Goal: Task Accomplishment & Management: Use online tool/utility

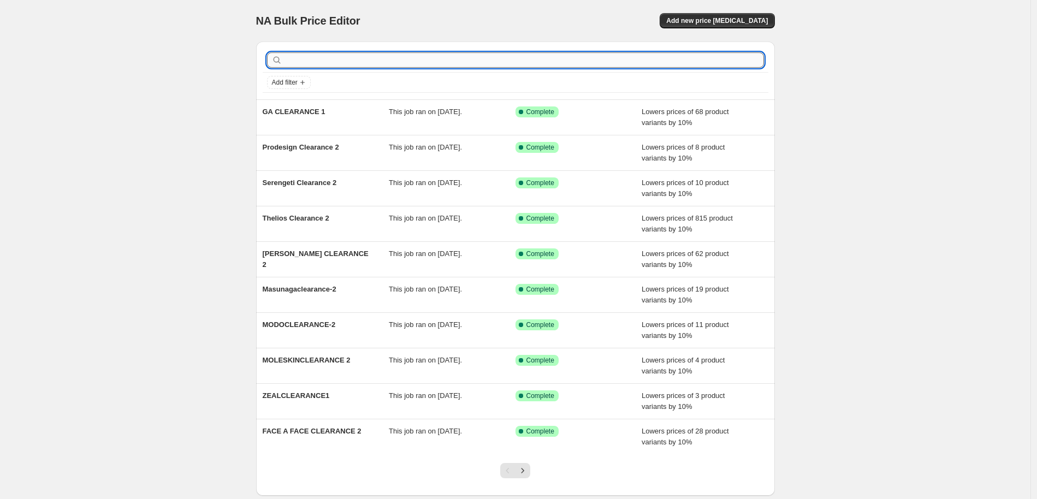
click at [342, 60] on input "text" at bounding box center [523, 59] width 479 height 15
type input "marcolinaug"
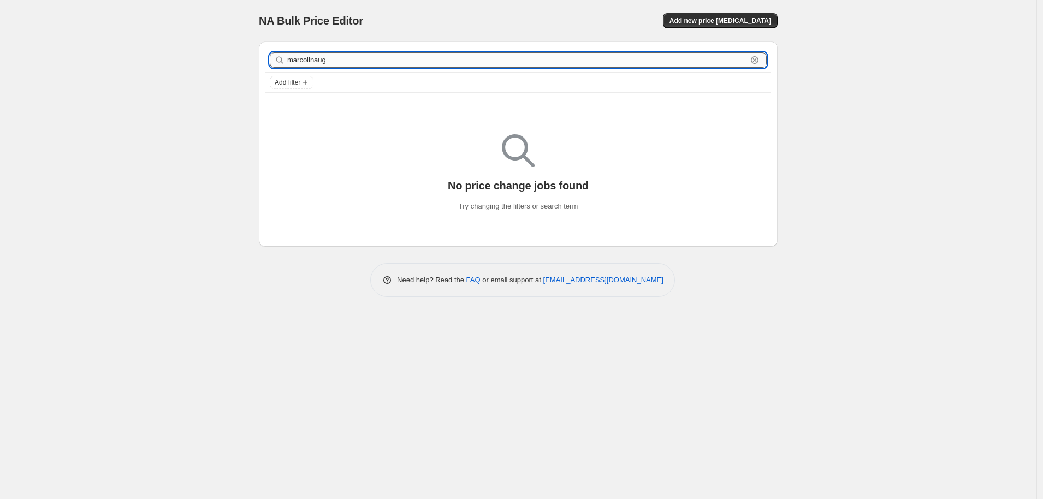
click at [360, 60] on input "marcolinaug" at bounding box center [517, 59] width 460 height 15
type input "marcolin"
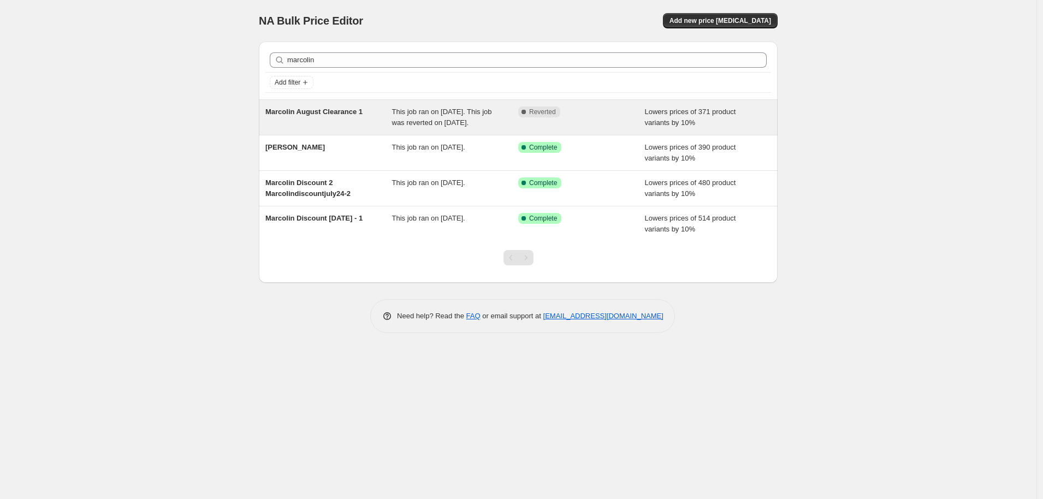
click at [433, 127] on span "This job ran on [DATE]. This job was reverted on [DATE]." at bounding box center [442, 117] width 100 height 19
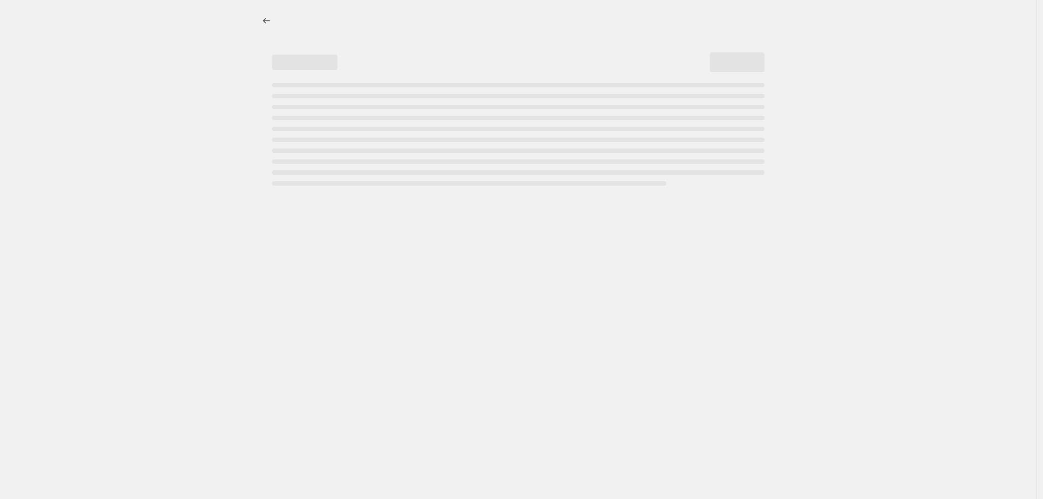
select select "percentage"
select select "no_change"
select select "tag"
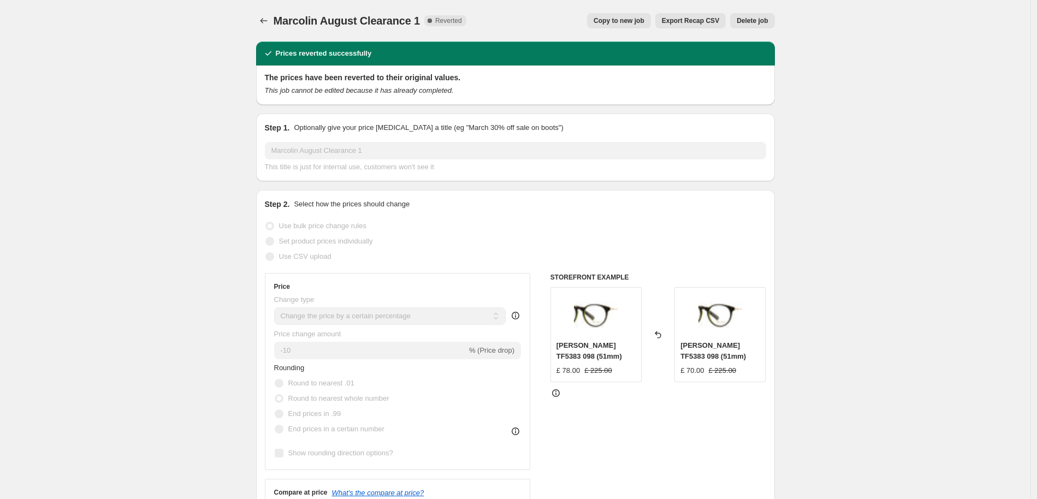
scroll to position [1, 0]
click at [268, 25] on icon "Price change jobs" at bounding box center [263, 20] width 11 height 11
